Goal: Task Accomplishment & Management: Use online tool/utility

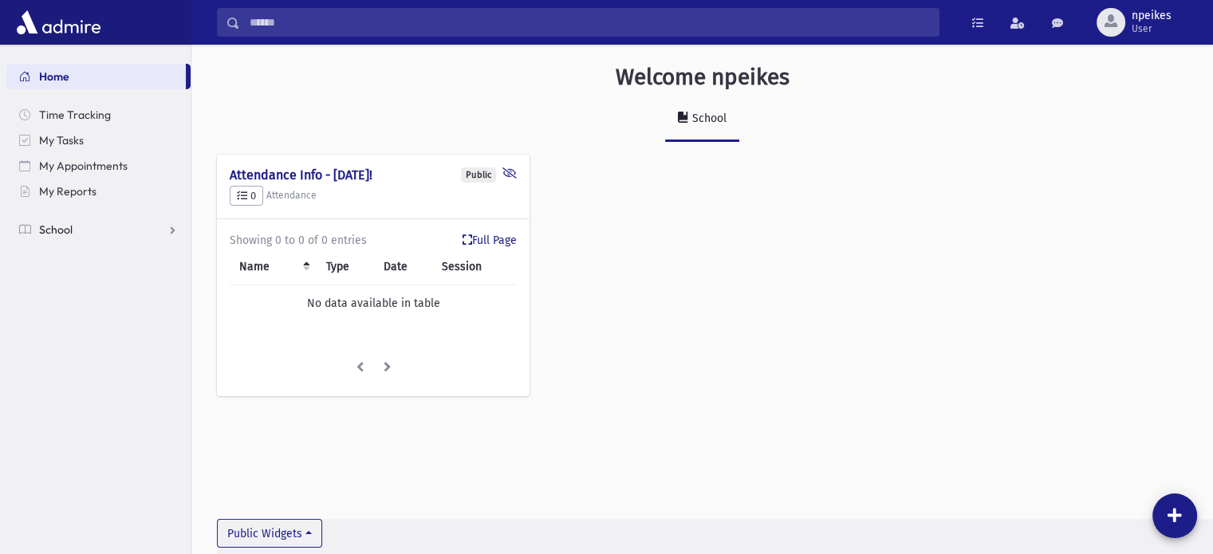
click at [166, 226] on link "School" at bounding box center [98, 230] width 184 height 26
click at [67, 271] on link "Attendance" at bounding box center [98, 281] width 184 height 26
click at [61, 309] on span "Entry" at bounding box center [74, 306] width 27 height 14
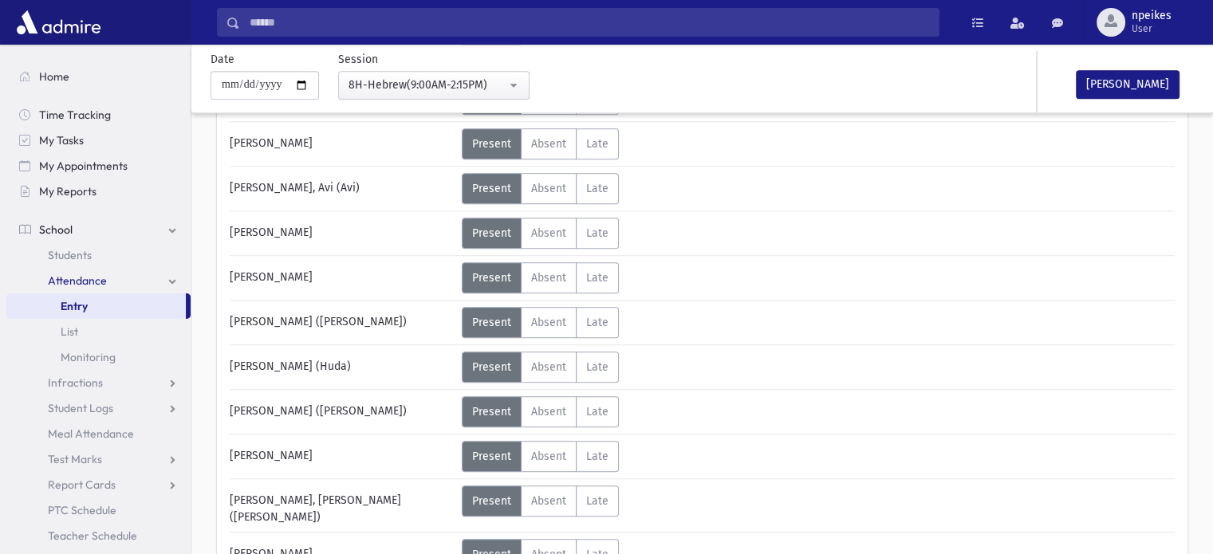
scroll to position [1021, 0]
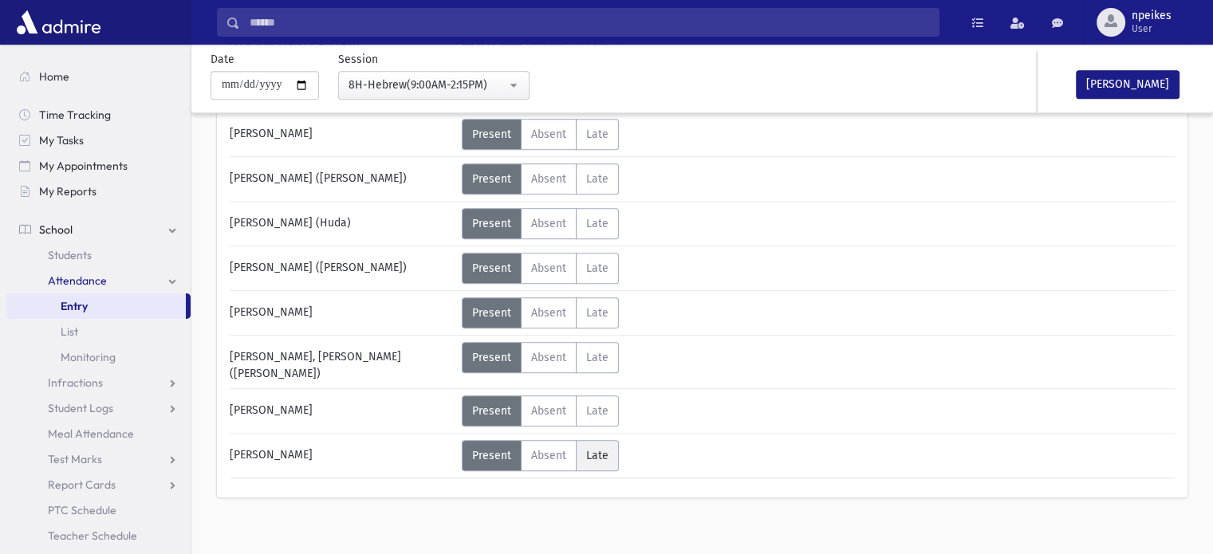
click at [577, 440] on label "Late Late" at bounding box center [597, 455] width 43 height 31
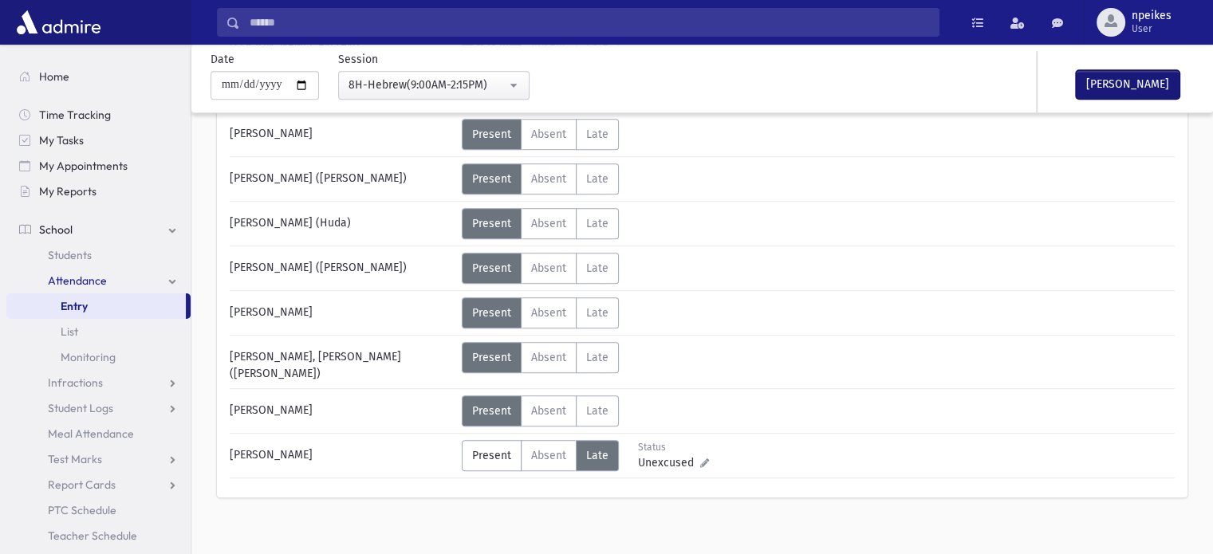
click at [1089, 80] on button "[PERSON_NAME]" at bounding box center [1128, 84] width 104 height 29
